Goal: Task Accomplishment & Management: Use online tool/utility

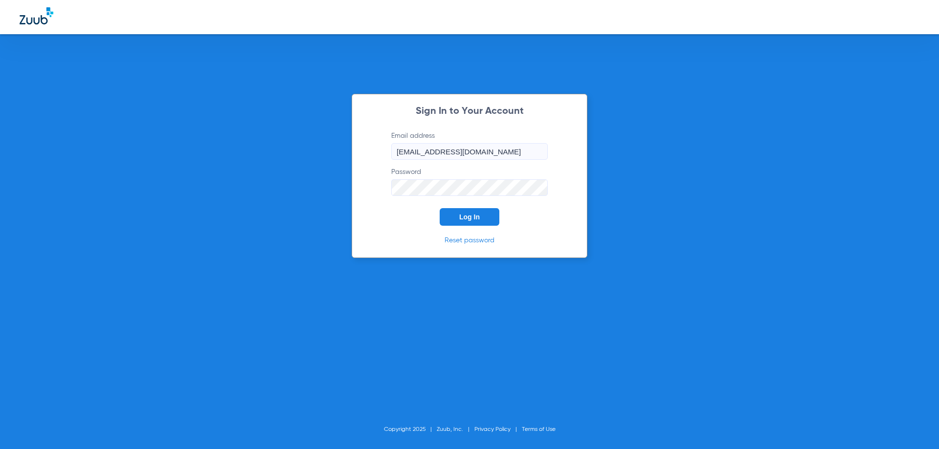
click at [436, 150] on input "[EMAIL_ADDRESS][DOMAIN_NAME]" at bounding box center [469, 151] width 156 height 17
click at [475, 215] on span "Log In" at bounding box center [469, 217] width 21 height 8
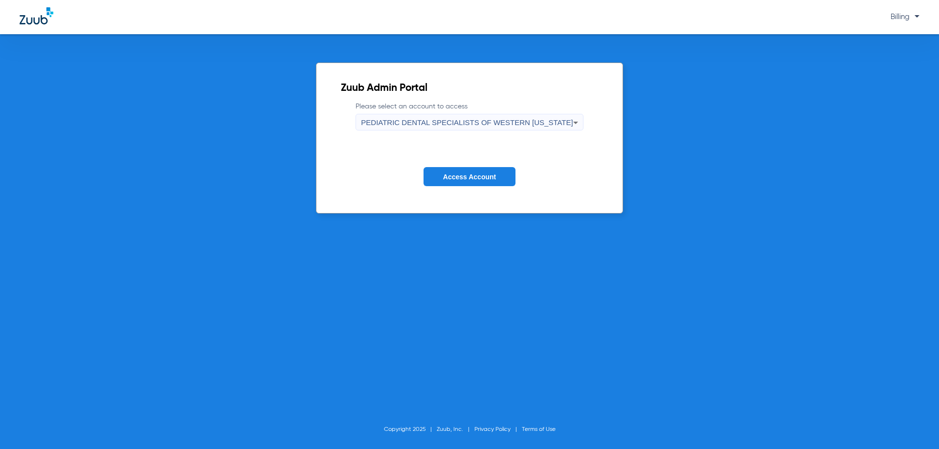
click at [460, 125] on span "PEDIATRIC DENTAL SPECIALISTS OF WESTERN [US_STATE]" at bounding box center [467, 122] width 212 height 8
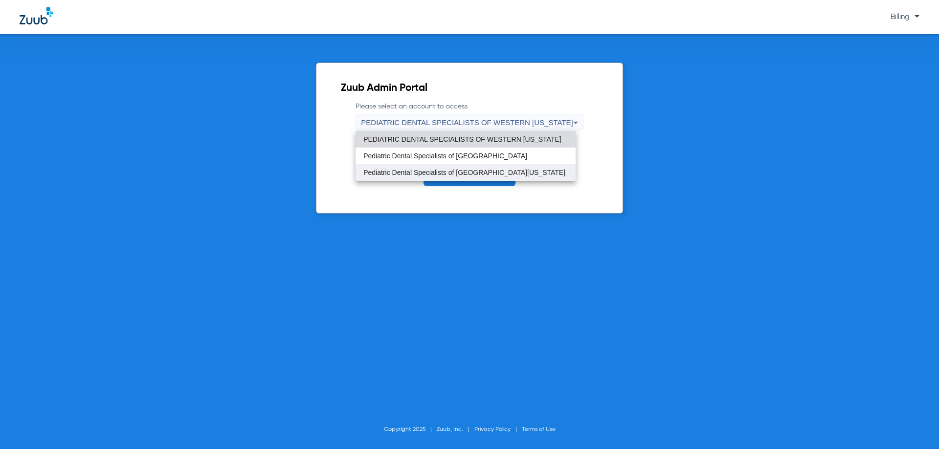
click at [458, 170] on span "Pediatric Dental Specialists of [GEOGRAPHIC_DATA][US_STATE]" at bounding box center [464, 172] width 202 height 7
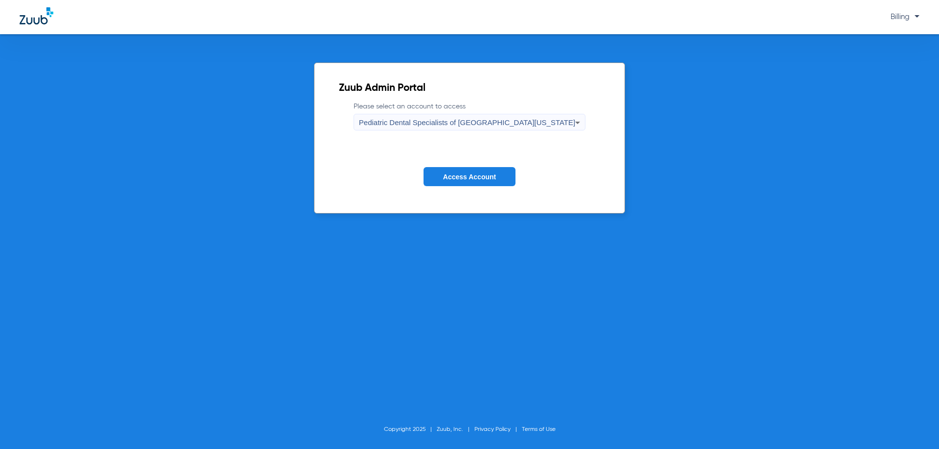
click at [461, 181] on button "Access Account" at bounding box center [470, 176] width 92 height 19
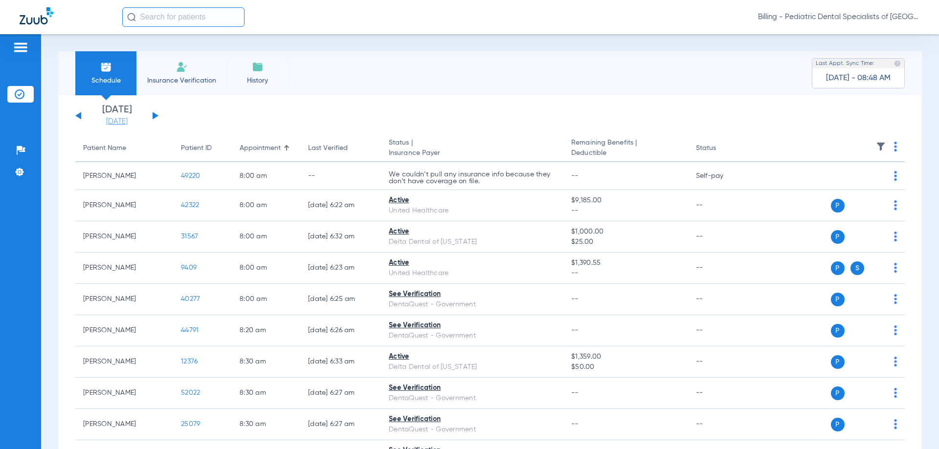
click at [111, 120] on link "[DATE]" at bounding box center [117, 122] width 59 height 10
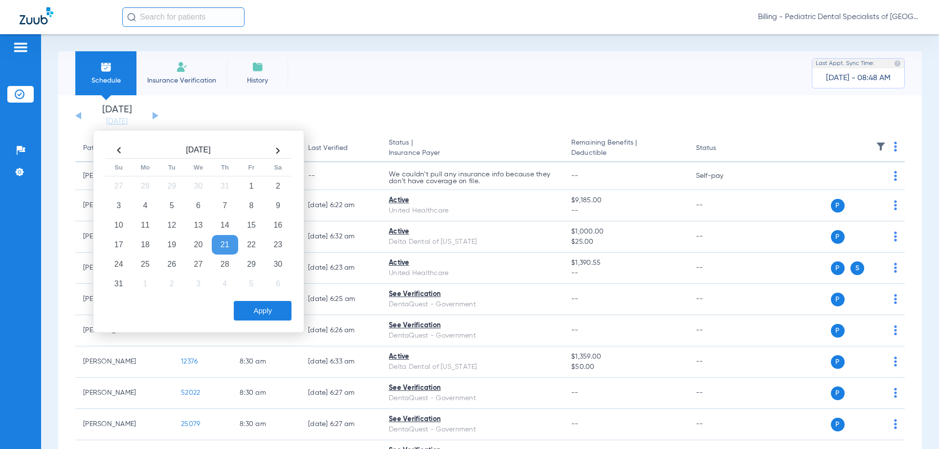
click at [278, 150] on th at bounding box center [278, 151] width 26 height 16
click at [204, 189] on td "3" at bounding box center [198, 187] width 26 height 20
drag, startPoint x: 247, startPoint y: 313, endPoint x: 250, endPoint y: 299, distance: 14.4
click at [247, 313] on button "Apply" at bounding box center [263, 311] width 58 height 20
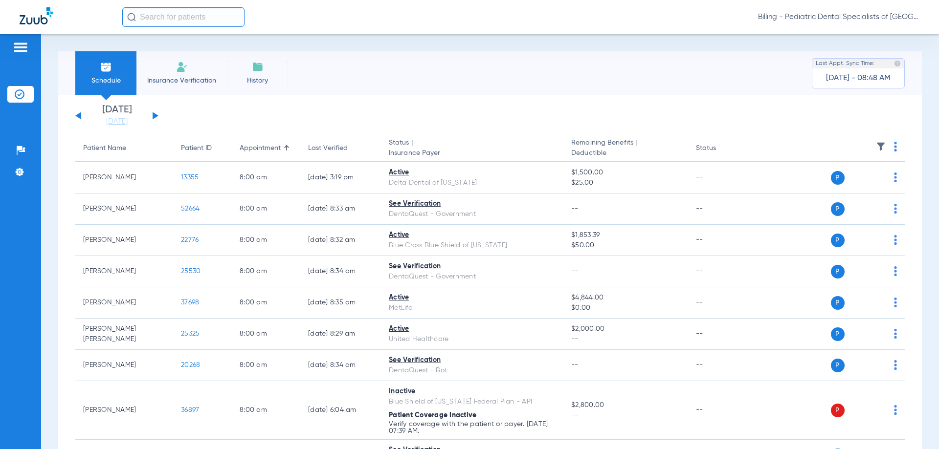
click at [894, 146] on img at bounding box center [895, 147] width 3 height 10
click at [834, 194] on button "Verify All" at bounding box center [850, 186] width 77 height 20
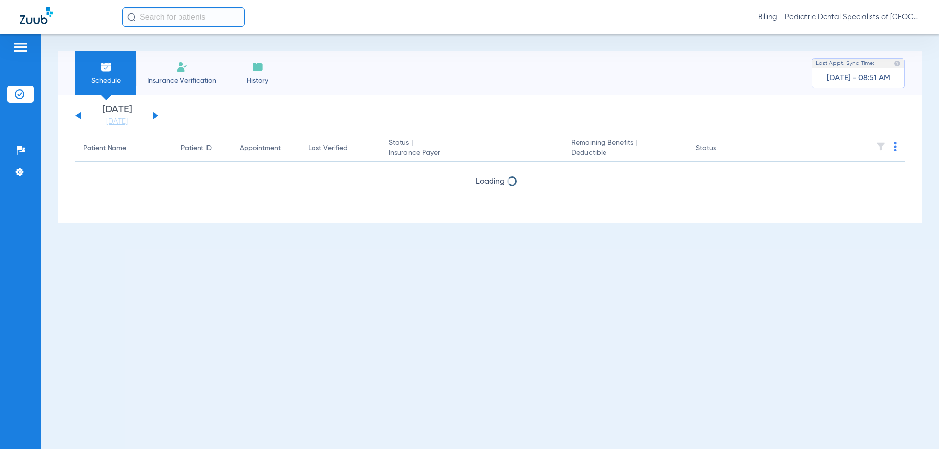
click at [234, 227] on div "Schedule Insurance Verification History Last Appt. Sync Time: [DATE] - 08:51 AM…" at bounding box center [490, 241] width 898 height 415
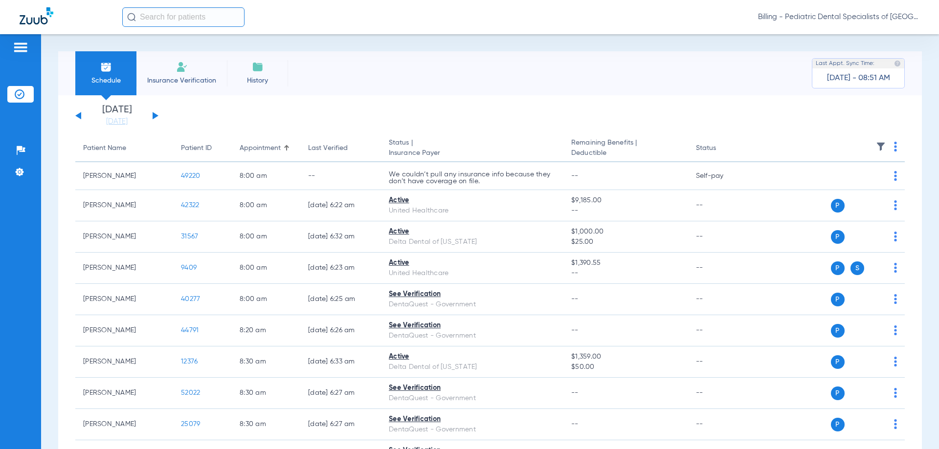
click at [810, 15] on span "Billing - Pediatric Dental Specialists of [GEOGRAPHIC_DATA][US_STATE]" at bounding box center [838, 17] width 161 height 10
click at [810, 15] on div at bounding box center [469, 224] width 939 height 449
click at [834, 20] on span "Billing - Pediatric Dental Specialists of [GEOGRAPHIC_DATA][US_STATE]" at bounding box center [838, 17] width 161 height 10
click at [858, 30] on button "Account Selection" at bounding box center [883, 35] width 70 height 20
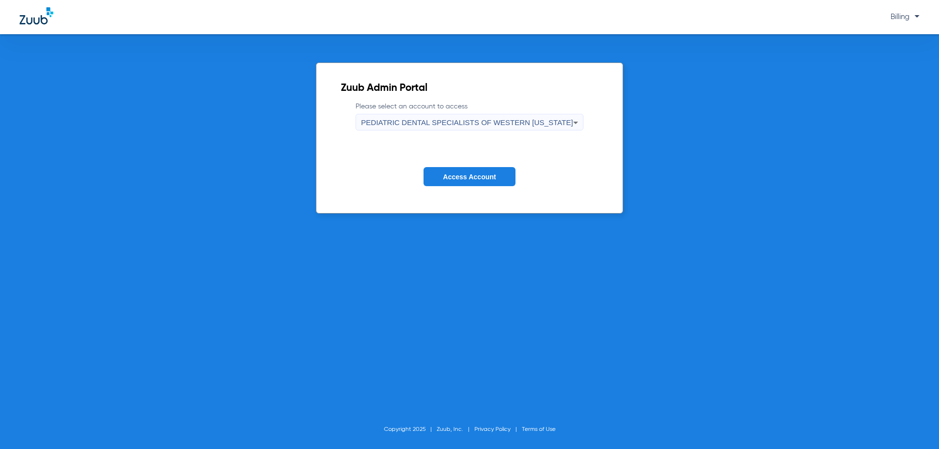
click at [476, 124] on span "PEDIATRIC DENTAL SPECIALISTS OF WESTERN [US_STATE]" at bounding box center [467, 122] width 212 height 8
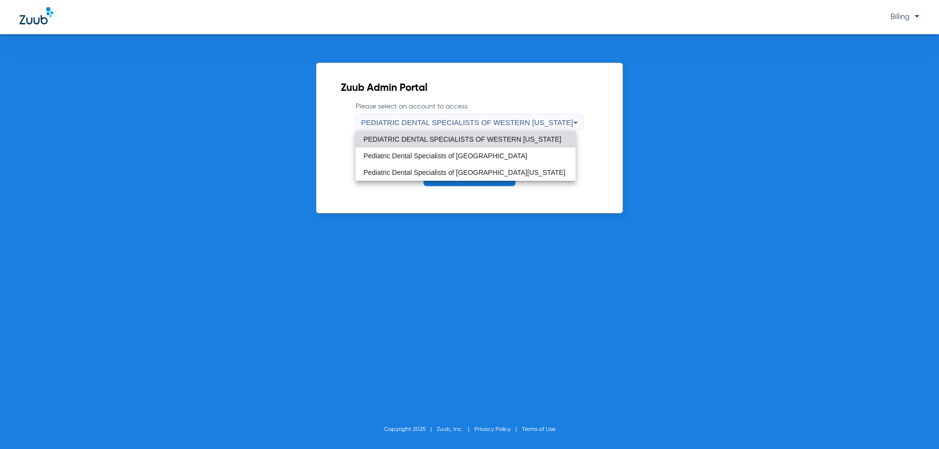
click at [476, 138] on span "PEDIATRIC DENTAL SPECIALISTS OF WESTERN [US_STATE]" at bounding box center [462, 139] width 198 height 7
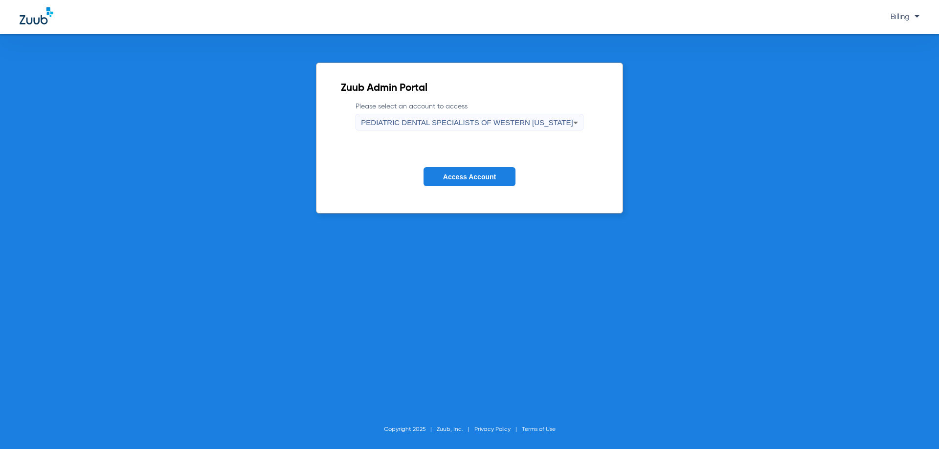
click at [471, 180] on span "Access Account" at bounding box center [469, 177] width 53 height 8
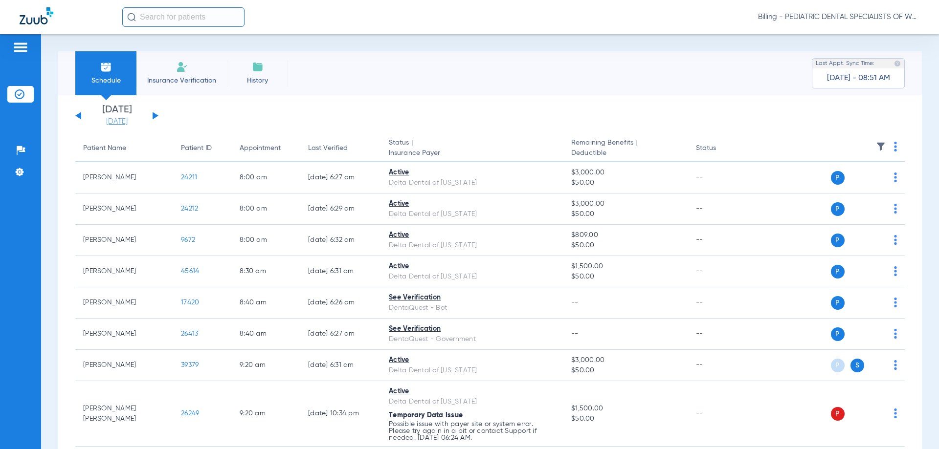
click at [123, 121] on link "[DATE]" at bounding box center [117, 122] width 59 height 10
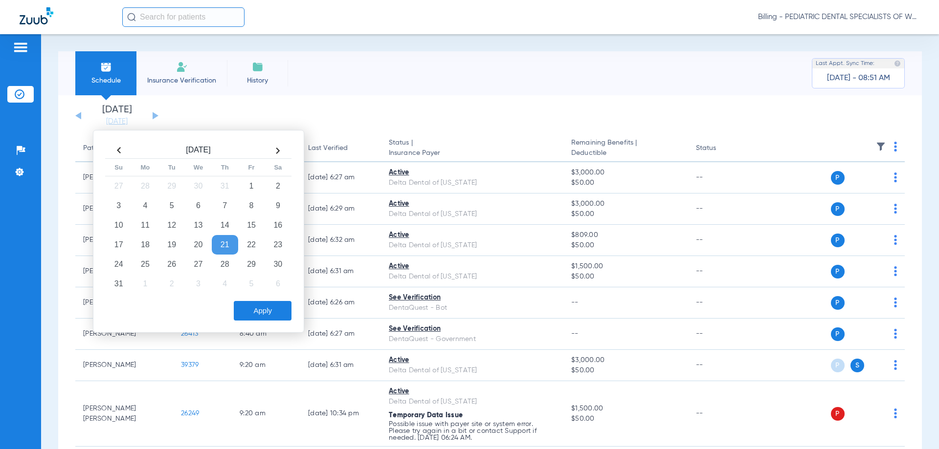
click at [276, 152] on th at bounding box center [278, 151] width 26 height 16
click at [192, 193] on td "3" at bounding box center [198, 187] width 26 height 20
click at [249, 314] on button "Apply" at bounding box center [263, 311] width 58 height 20
